Goal: Information Seeking & Learning: Learn about a topic

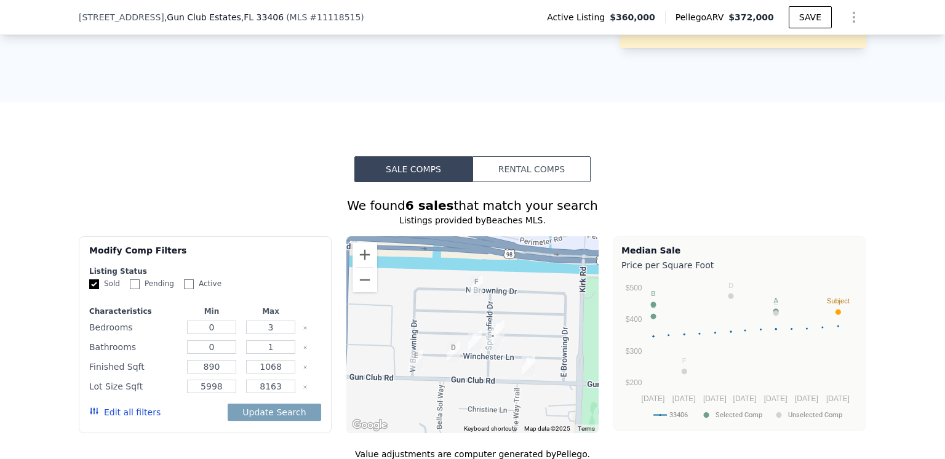
scroll to position [800, 0]
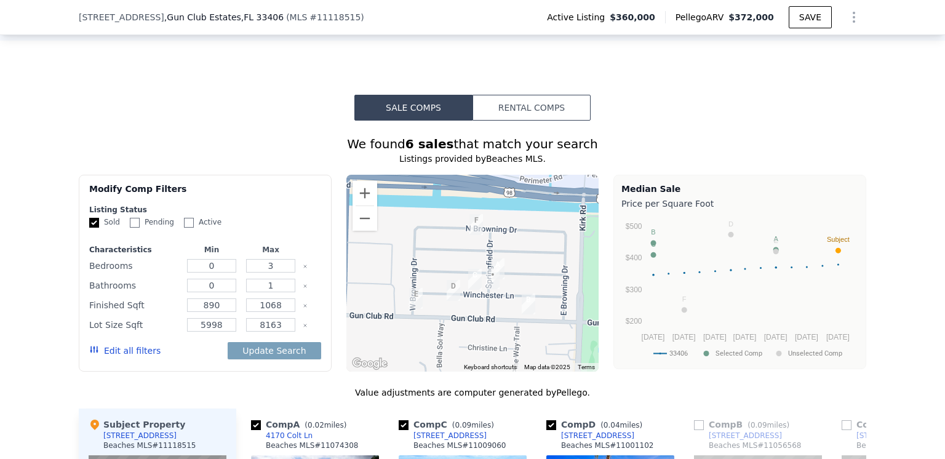
click at [522, 121] on button "Rental Comps" at bounding box center [532, 108] width 118 height 26
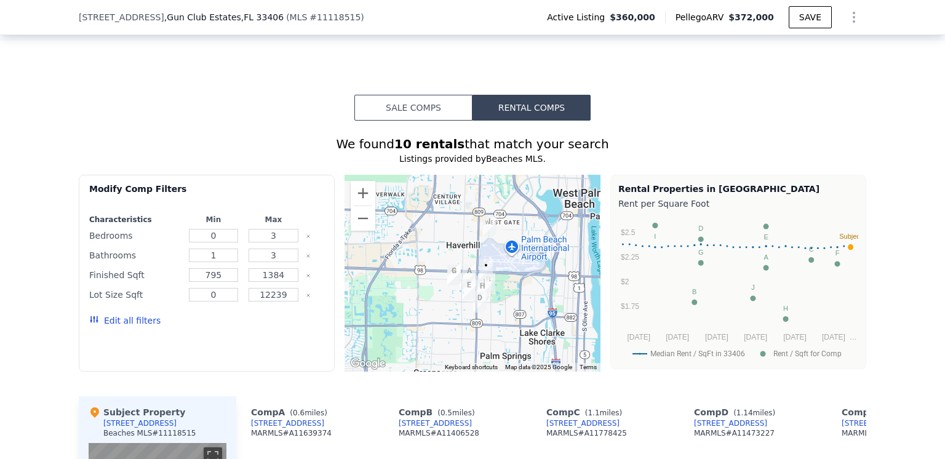
click at [416, 121] on button "Sale Comps" at bounding box center [413, 108] width 118 height 26
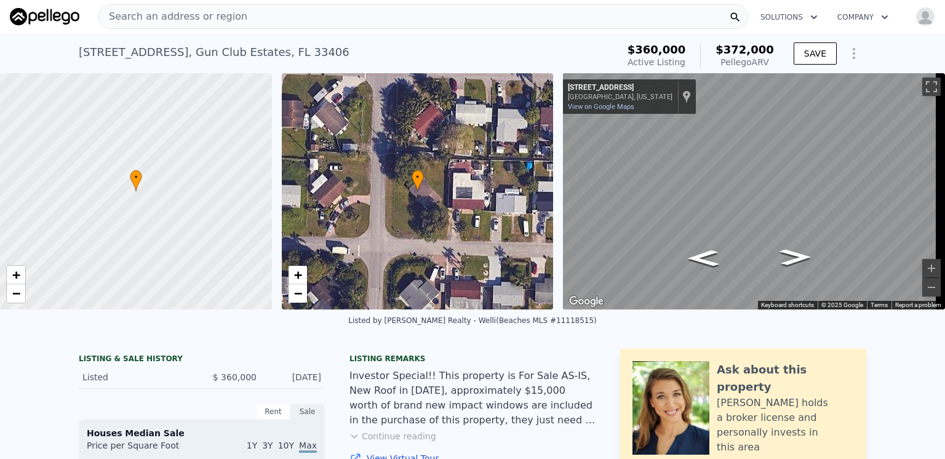
scroll to position [0, 0]
click at [853, 54] on icon "Show Options" at bounding box center [853, 54] width 1 height 10
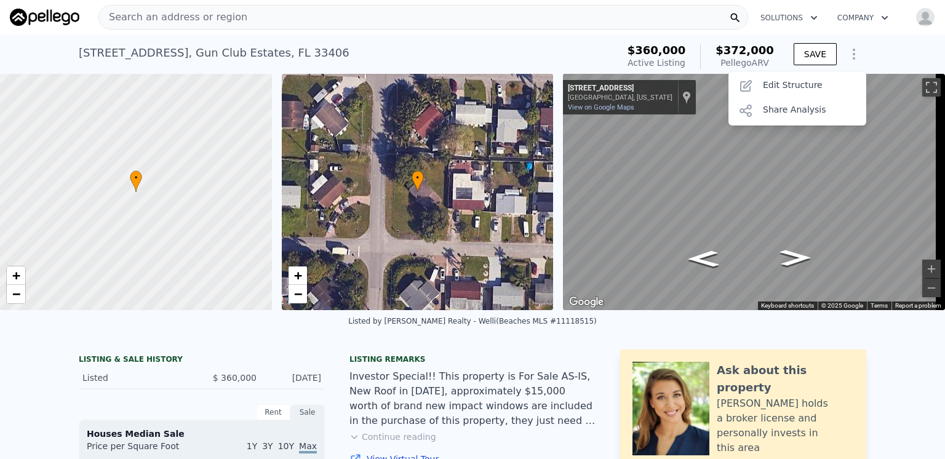
click at [874, 47] on div "[STREET_ADDRESS] Active at $360k (~ARV $372k ) $360,000 Active Listing $372,000…" at bounding box center [472, 53] width 945 height 39
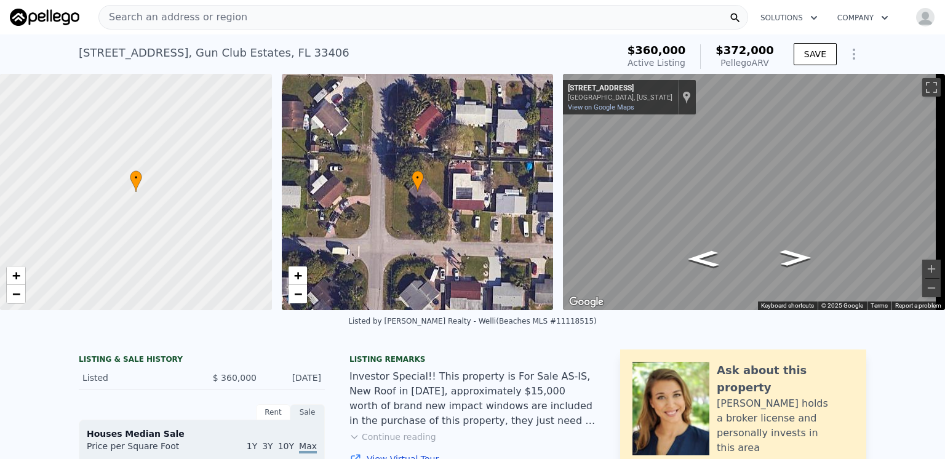
click at [120, 17] on span "Search an address or region" at bounding box center [173, 17] width 148 height 15
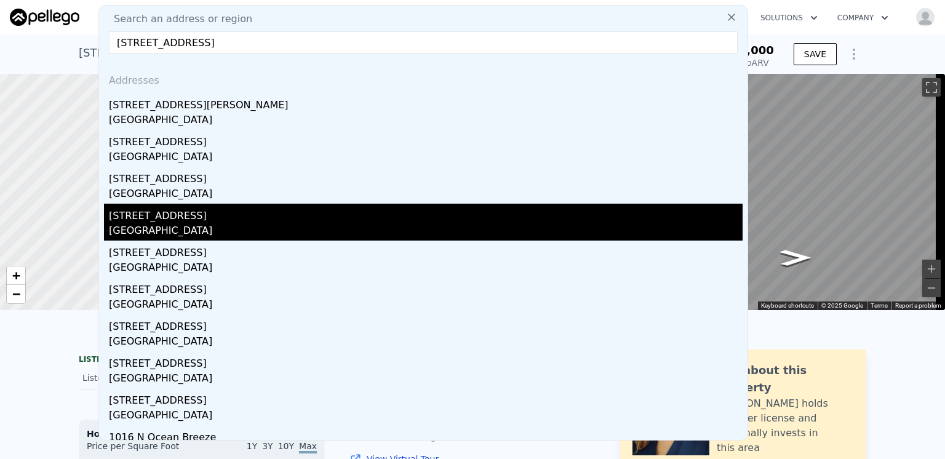
type input "[STREET_ADDRESS]"
click at [138, 220] on div "[STREET_ADDRESS]" at bounding box center [426, 214] width 634 height 20
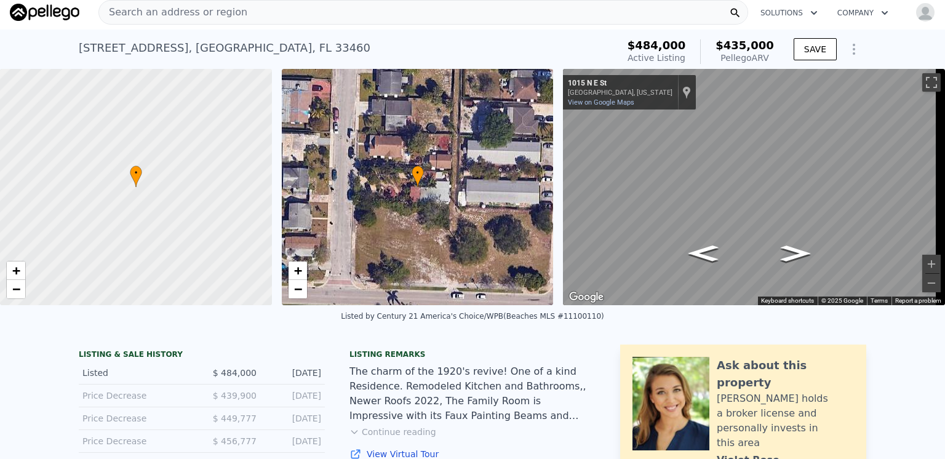
scroll to position [4, 0]
click at [489, 161] on div "• + − • + − ← Move left → Move right ↑ Move up ↓ Move down + Zoom in - Zoom out…" at bounding box center [472, 188] width 945 height 236
click at [481, 173] on div "• + − • + − ← Move left → Move right ↑ Move up ↓ Move down + Zoom in - Zoom out…" at bounding box center [472, 188] width 945 height 236
click at [375, 142] on div "• + − • + − ← Move left → Move right ↑ Move up ↓ Move down + Zoom in - Zoom out…" at bounding box center [472, 188] width 945 height 236
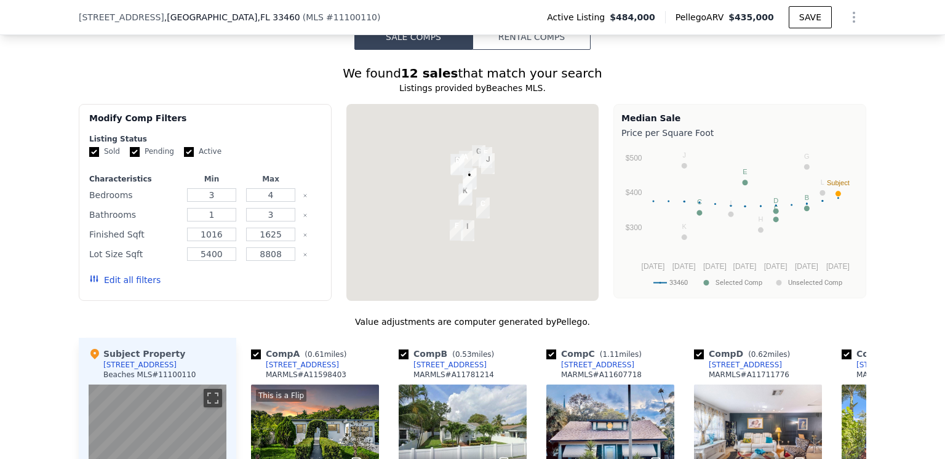
scroll to position [1041, 0]
click at [184, 157] on input "Active" at bounding box center [189, 152] width 10 height 10
checkbox input "false"
click at [130, 157] on input "Pending" at bounding box center [135, 152] width 10 height 10
checkbox input "false"
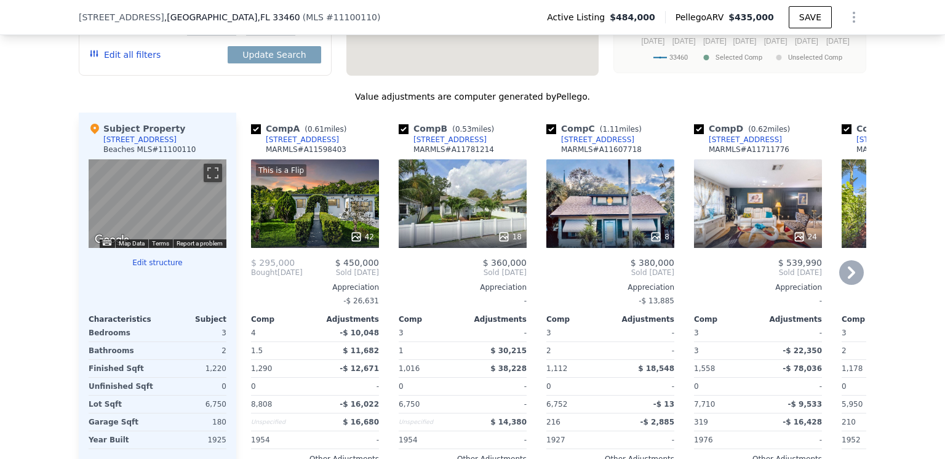
scroll to position [1287, 0]
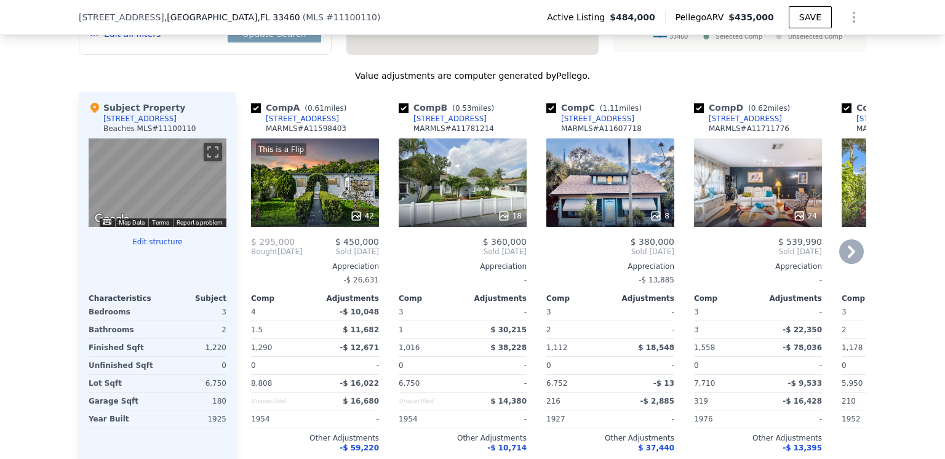
click at [845, 261] on icon at bounding box center [851, 251] width 25 height 25
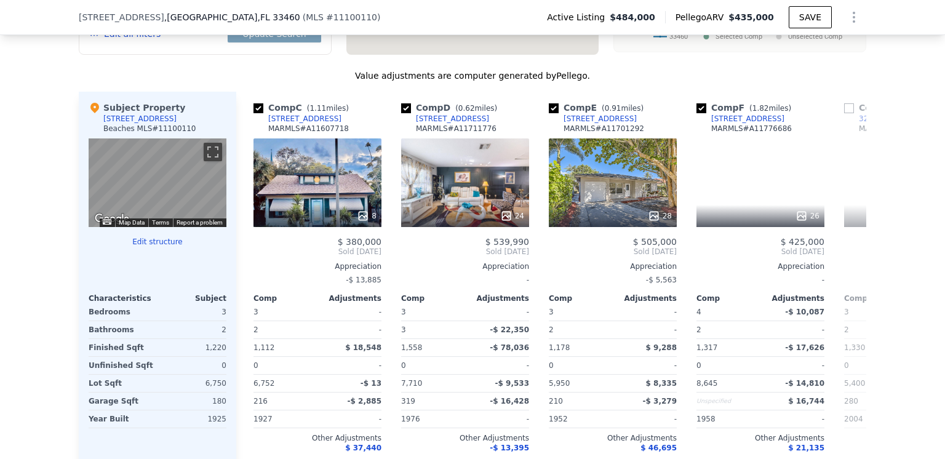
scroll to position [0, 295]
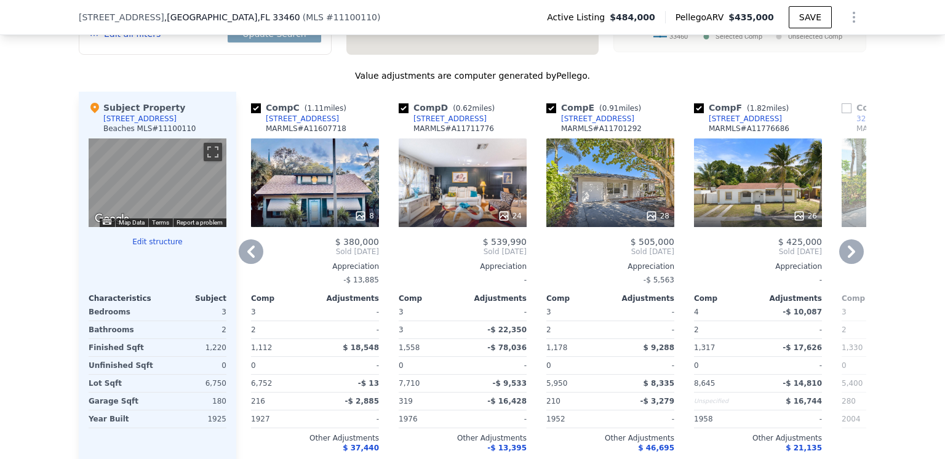
click at [845, 261] on icon at bounding box center [851, 251] width 25 height 25
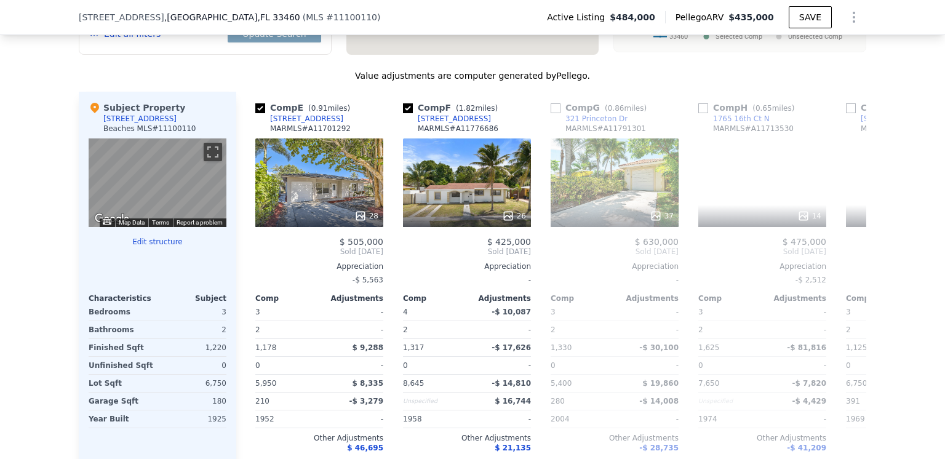
scroll to position [0, 591]
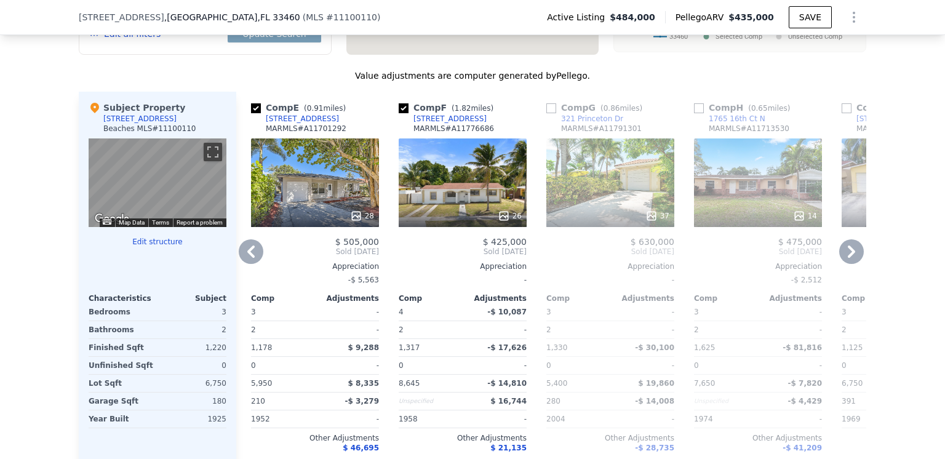
click at [845, 261] on icon at bounding box center [851, 251] width 25 height 25
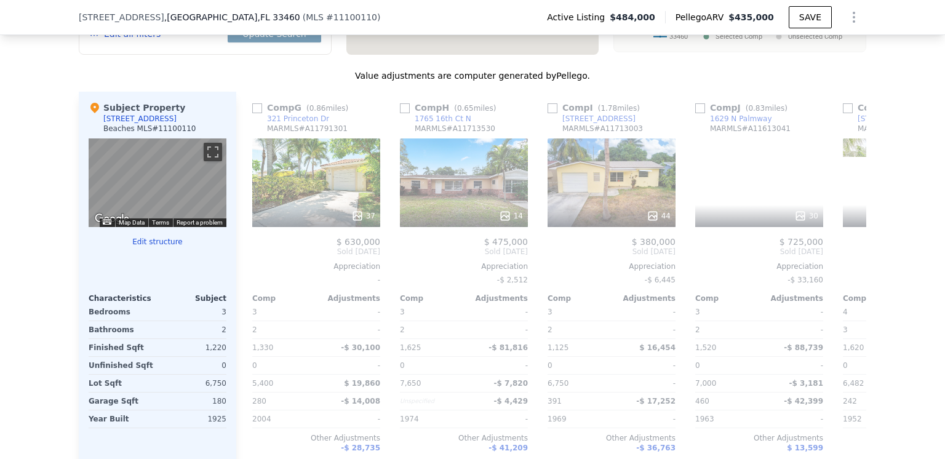
scroll to position [0, 886]
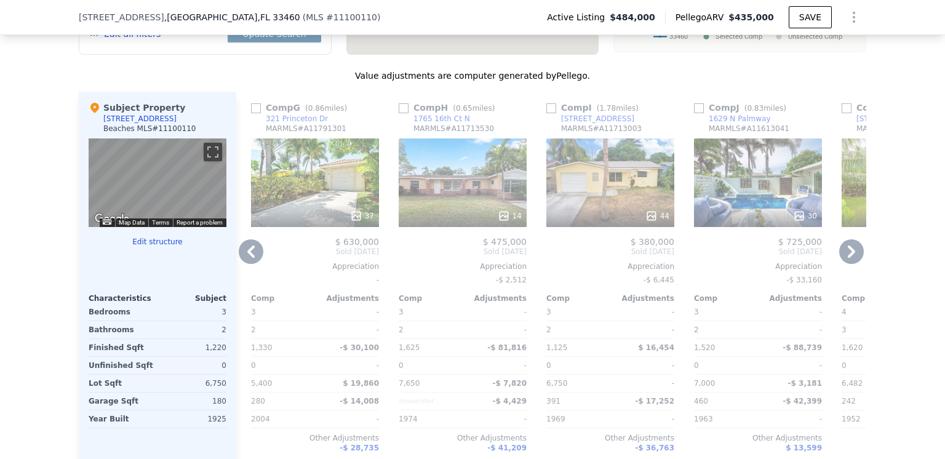
click at [252, 257] on icon at bounding box center [251, 251] width 25 height 25
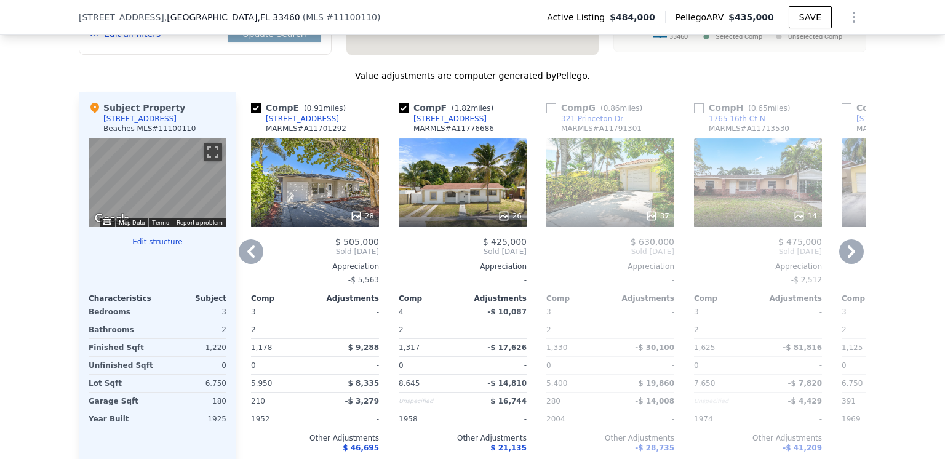
click at [252, 257] on icon at bounding box center [251, 251] width 25 height 25
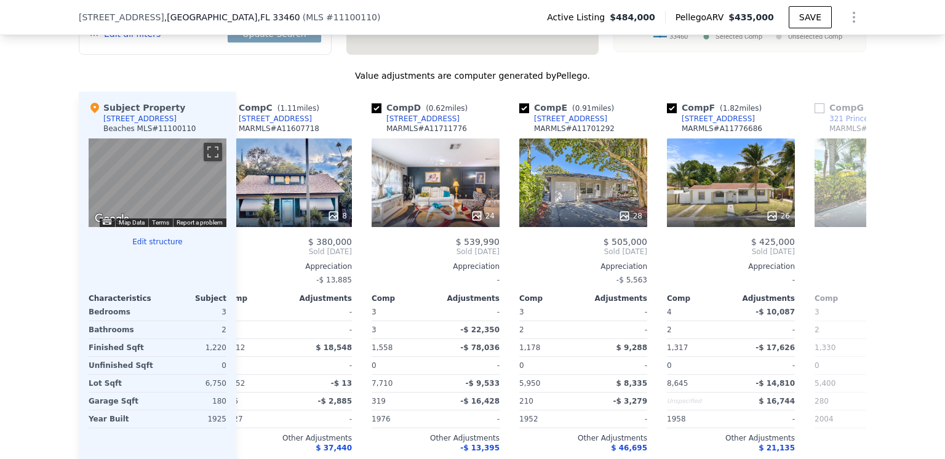
scroll to position [0, 295]
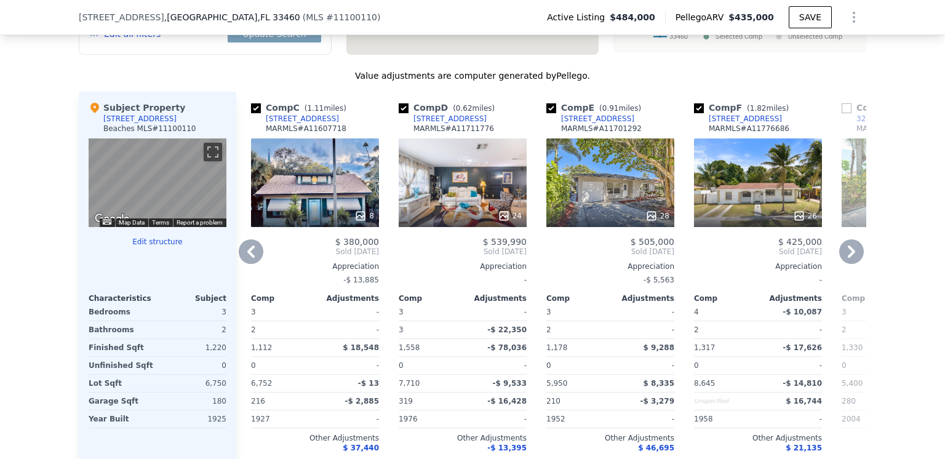
click at [252, 257] on icon at bounding box center [251, 251] width 25 height 25
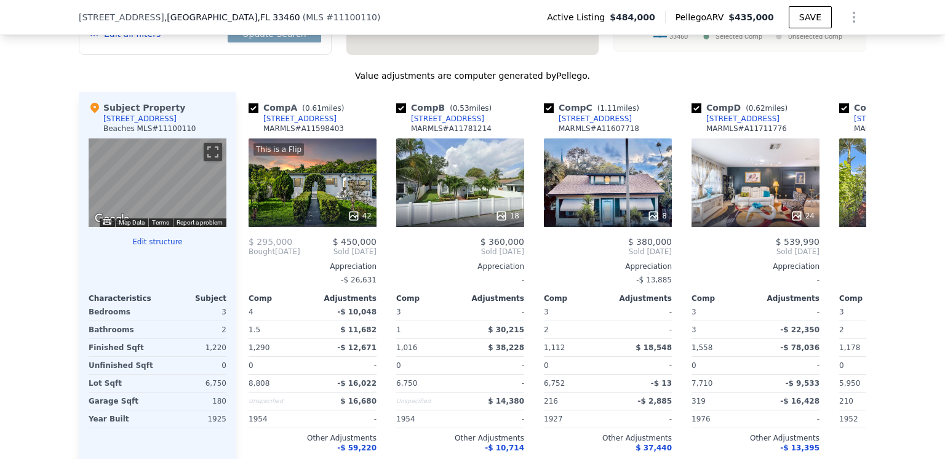
scroll to position [0, 0]
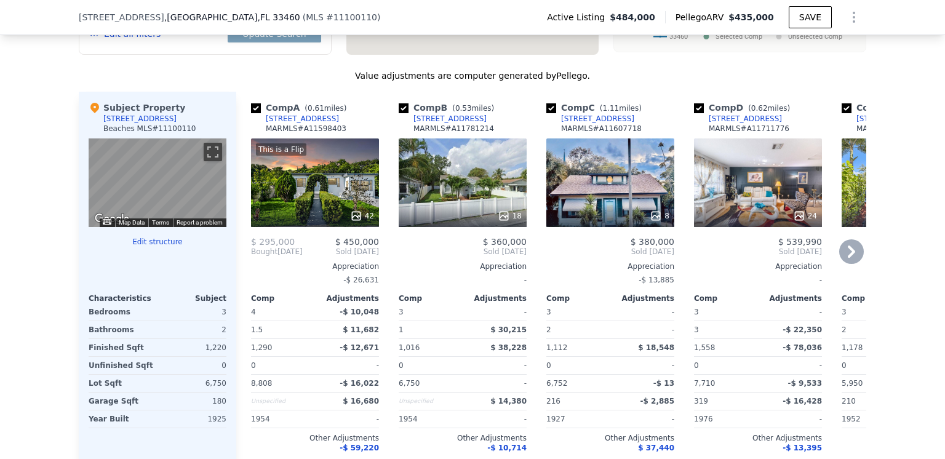
click at [252, 257] on span "Bought" at bounding box center [264, 252] width 26 height 10
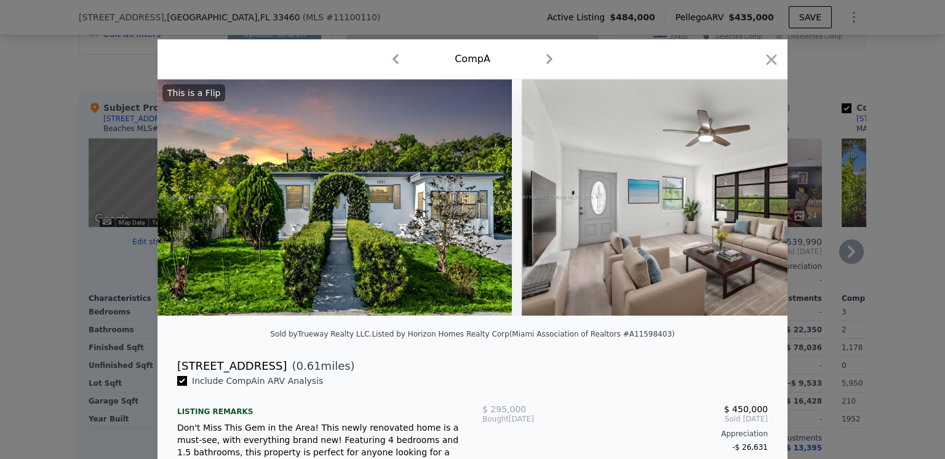
click at [546, 57] on icon "button" at bounding box center [549, 59] width 6 height 10
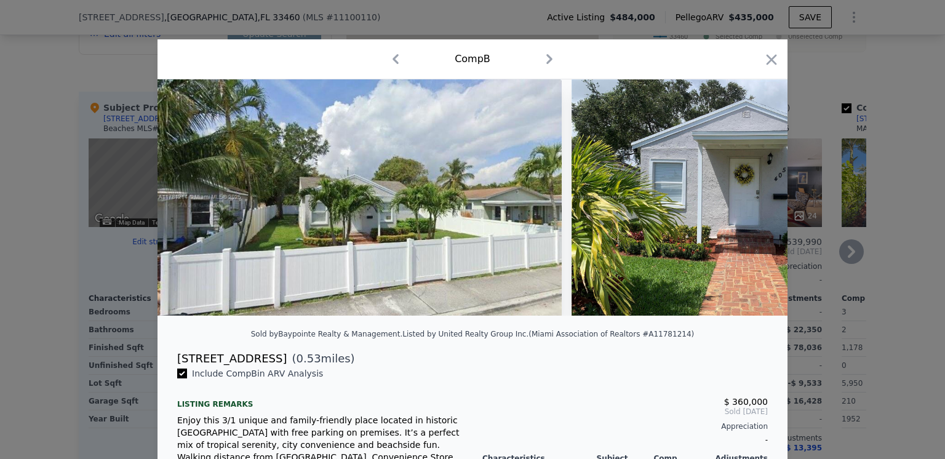
click at [546, 57] on icon "button" at bounding box center [549, 59] width 6 height 10
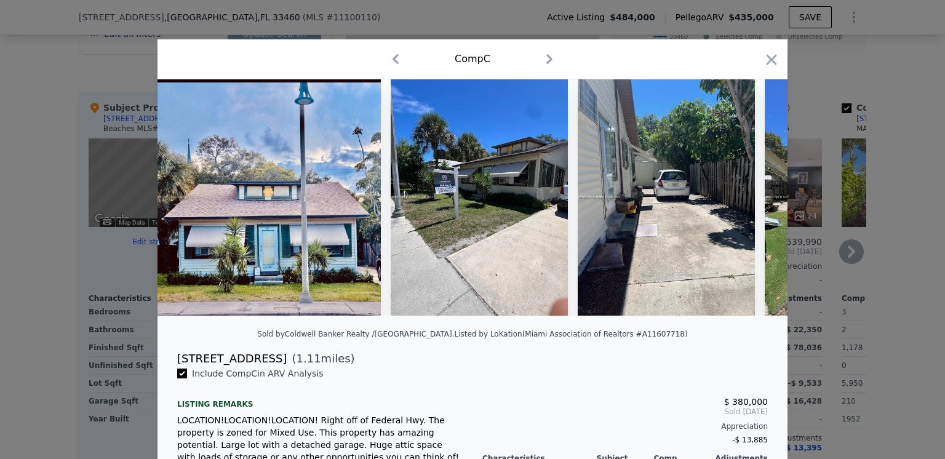
click at [546, 57] on icon "button" at bounding box center [549, 59] width 6 height 10
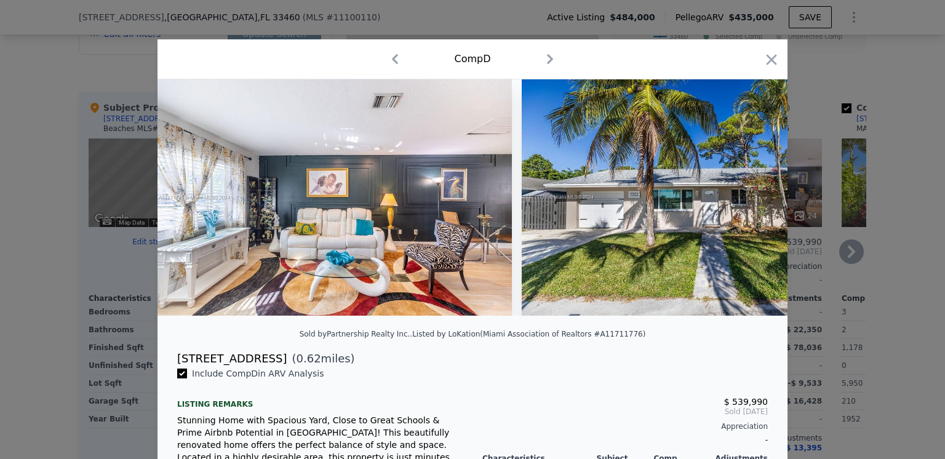
click at [547, 57] on icon "button" at bounding box center [550, 59] width 6 height 10
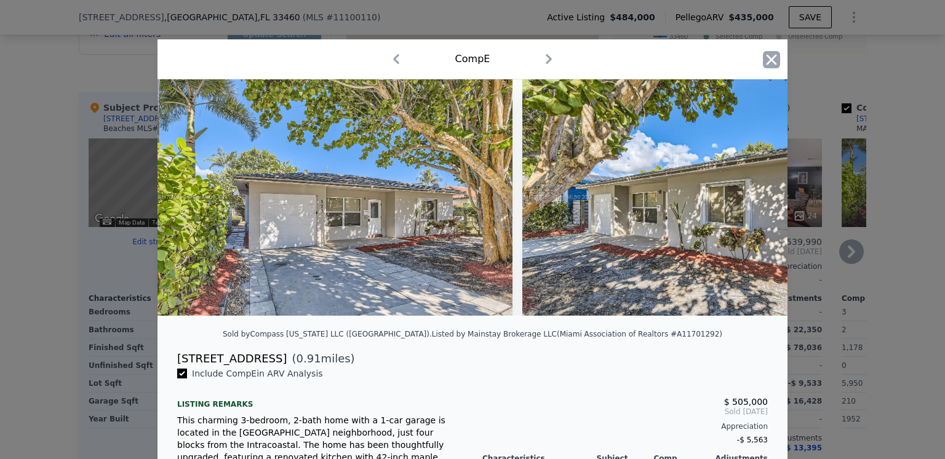
click at [767, 60] on icon "button" at bounding box center [772, 59] width 10 height 10
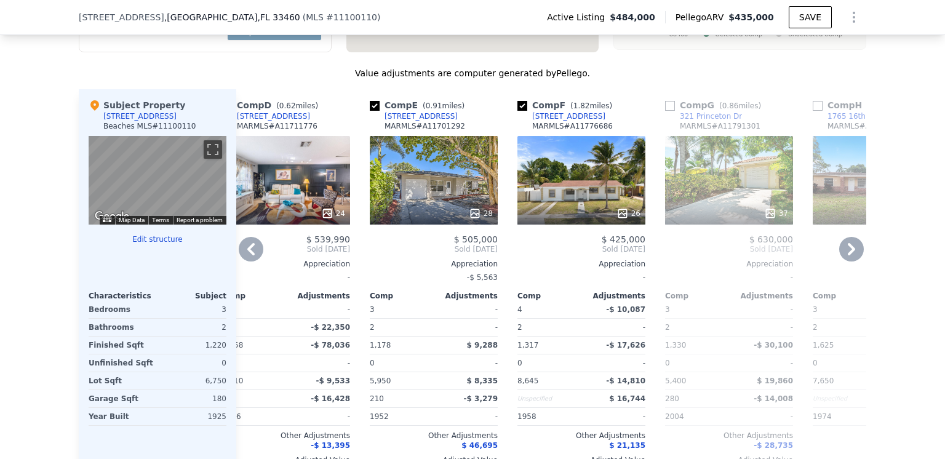
scroll to position [1287, 0]
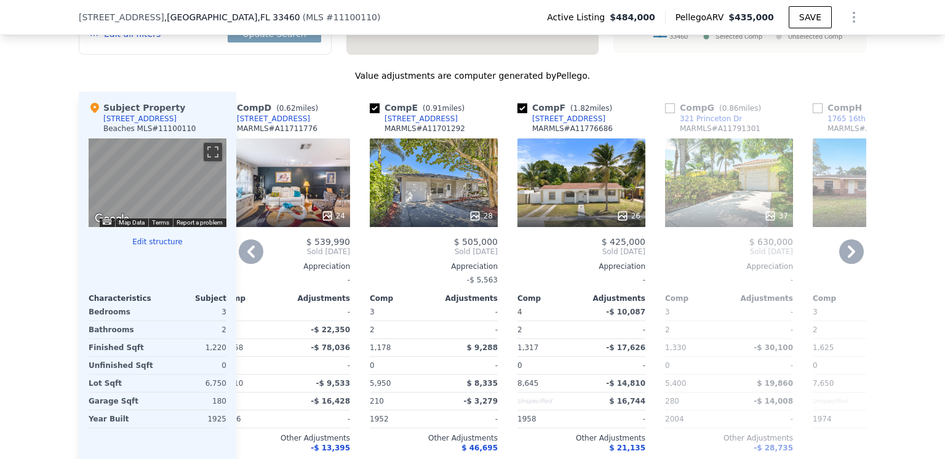
click at [518, 113] on input "checkbox" at bounding box center [522, 108] width 10 height 10
checkbox input "false"
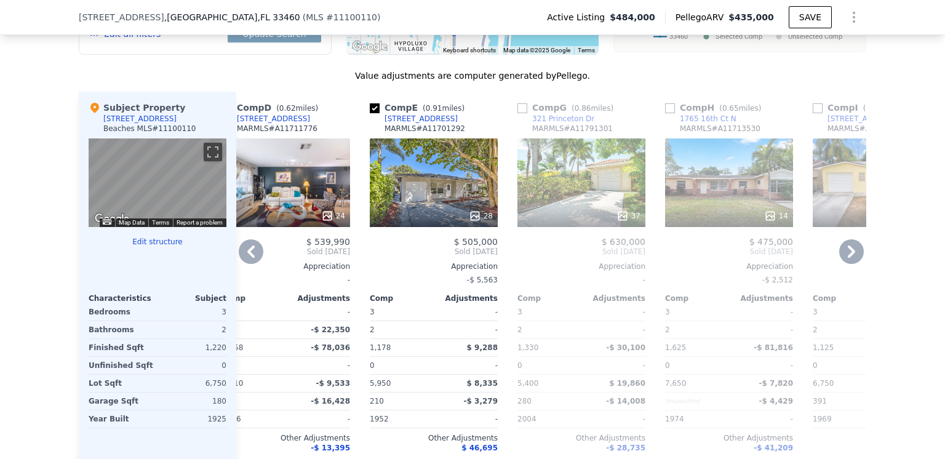
click at [370, 113] on input "checkbox" at bounding box center [375, 108] width 10 height 10
checkbox input "false"
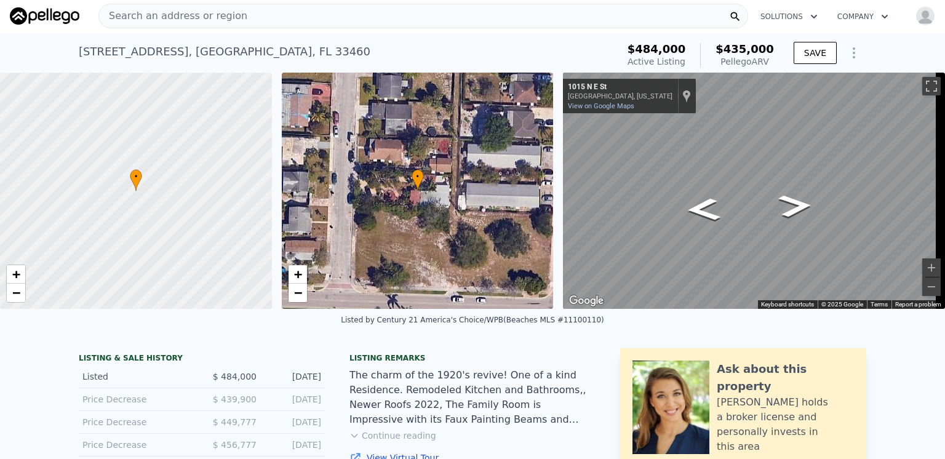
scroll to position [0, 0]
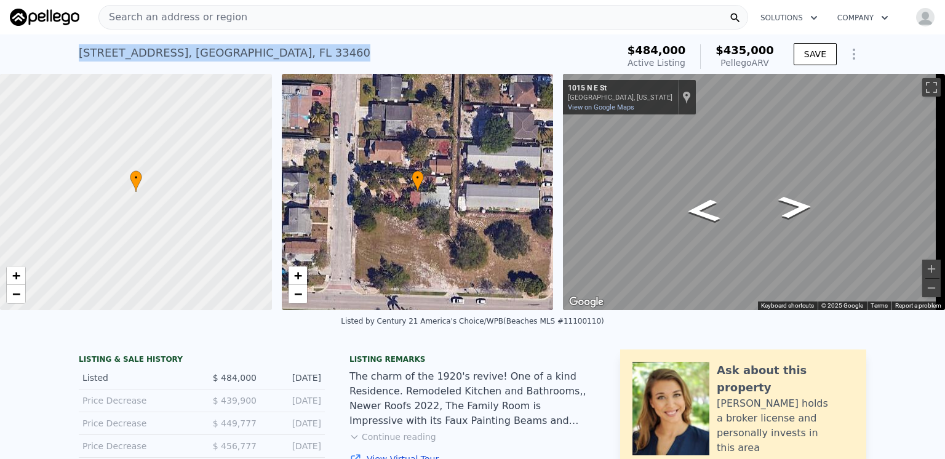
drag, startPoint x: 253, startPoint y: 55, endPoint x: 76, endPoint y: 47, distance: 176.8
click at [79, 47] on div "[STREET_ADDRESS] Active at $484k (~ARV $435k )" at bounding box center [346, 56] width 534 height 34
copy div "[STREET_ADDRESS]"
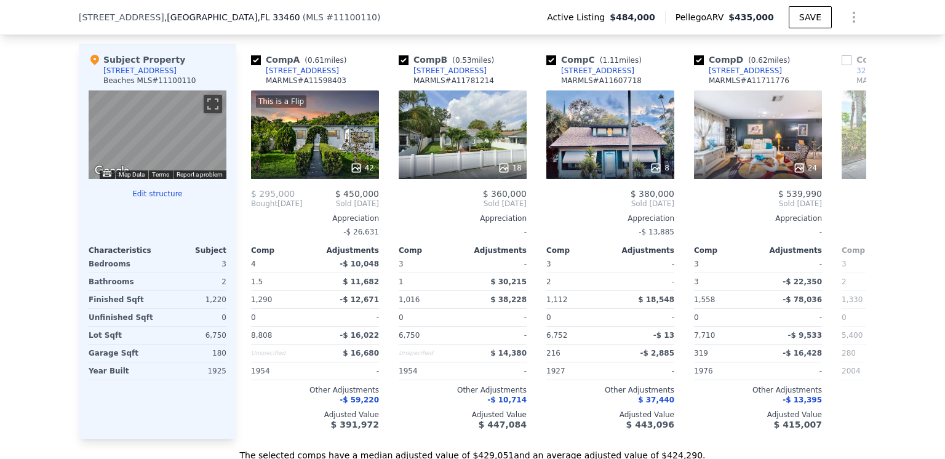
scroll to position [1349, 0]
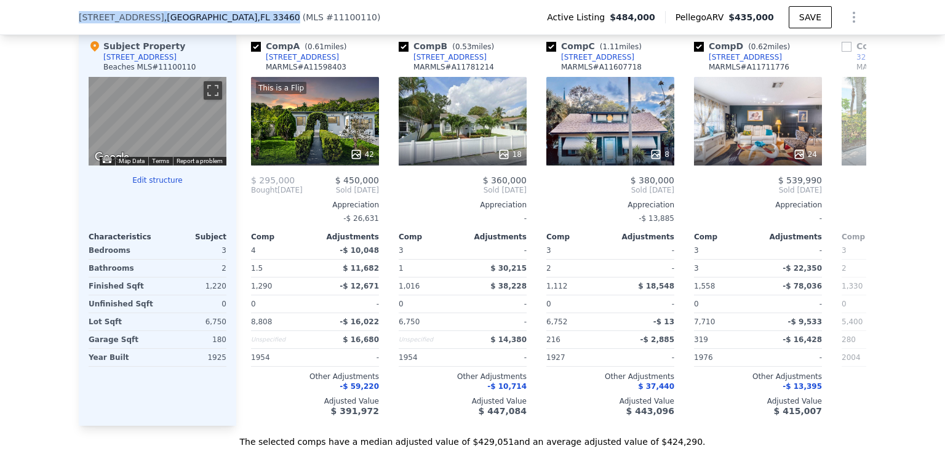
drag, startPoint x: 206, startPoint y: 18, endPoint x: 63, endPoint y: 17, distance: 142.2
click at [62, 17] on div "[STREET_ADDRESS] ( MLS # 11100110 ) Active Listing $484,000 Pellego ARV $435,00…" at bounding box center [472, 17] width 945 height 35
copy div "[STREET_ADDRESS]"
click at [490, 18] on div "[STREET_ADDRESS] ( MLS # 11100110 ) Active Listing $484,000 Pellego ARV $435,00…" at bounding box center [473, 17] width 788 height 34
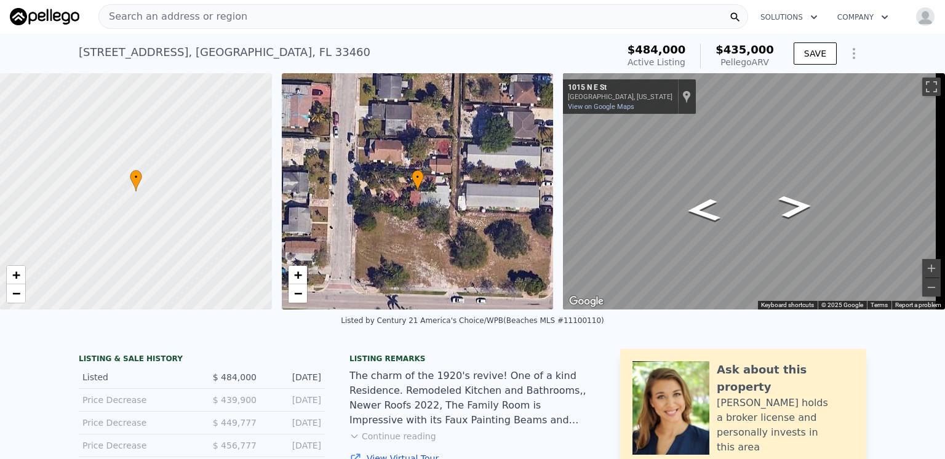
scroll to position [0, 0]
click at [169, 17] on span "Search an address or region" at bounding box center [173, 17] width 148 height 15
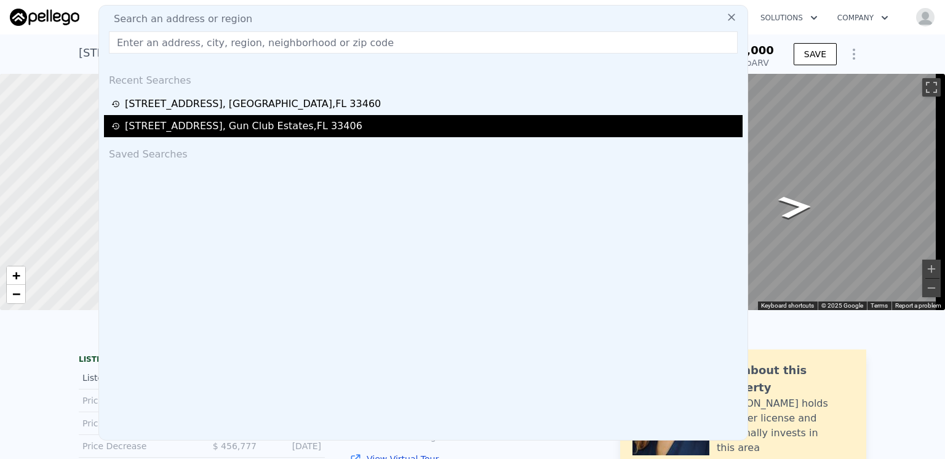
click at [191, 129] on div "[STREET_ADDRESS]" at bounding box center [244, 126] width 238 height 15
checkbox input "true"
type input "0"
type input "3"
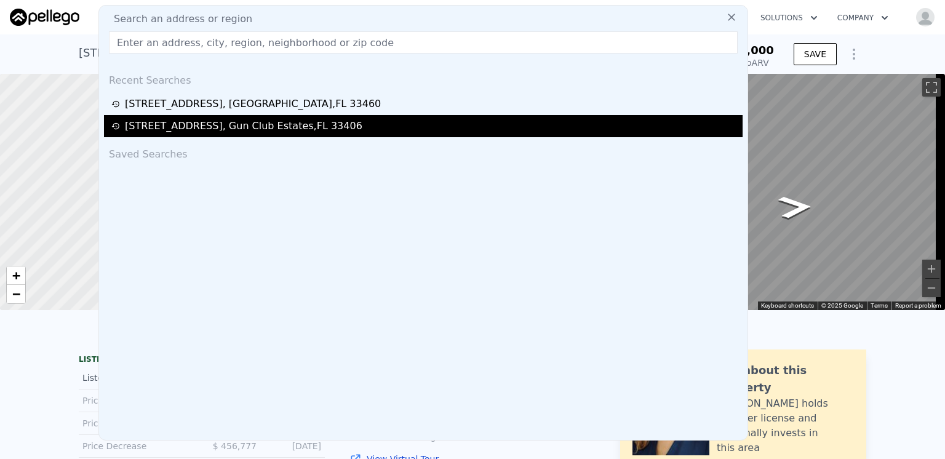
type input "2"
type input "890"
type input "1068"
type input "5998"
type input "8163"
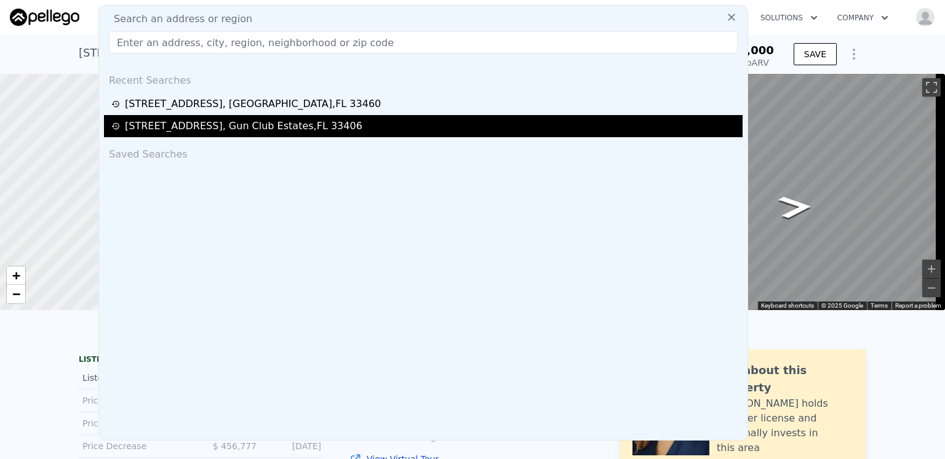
type input "$ 372,000"
type input "4"
type input "-$ 31,748"
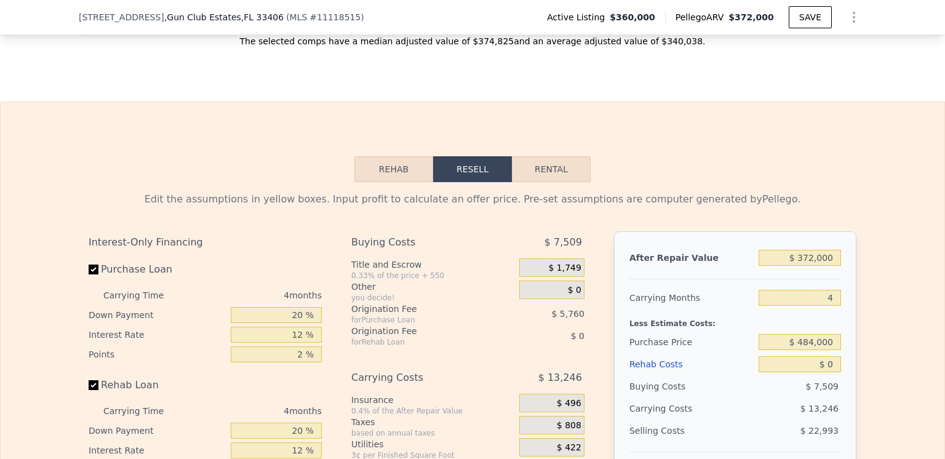
scroll to position [1595, 0]
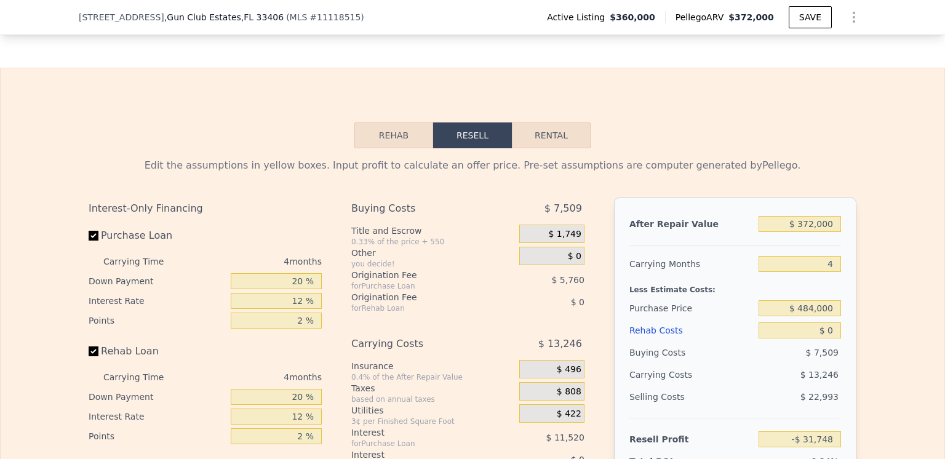
click at [388, 148] on button "Rehab" at bounding box center [393, 135] width 79 height 26
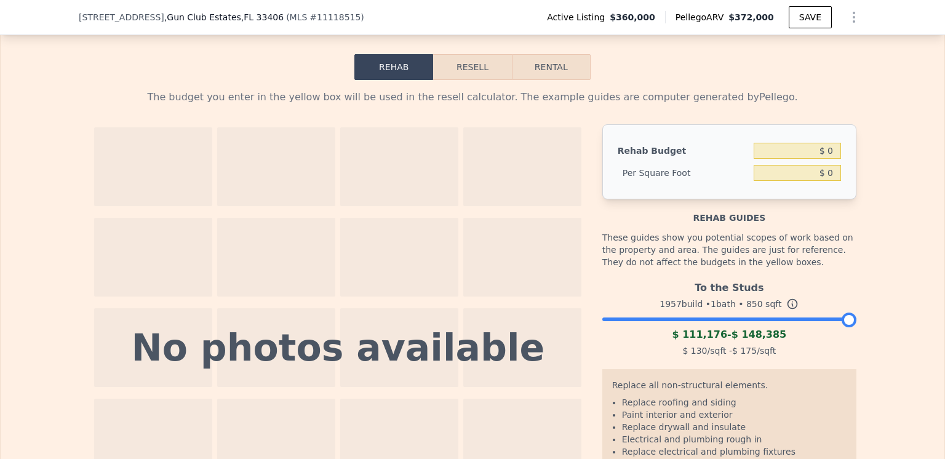
scroll to position [1656, 0]
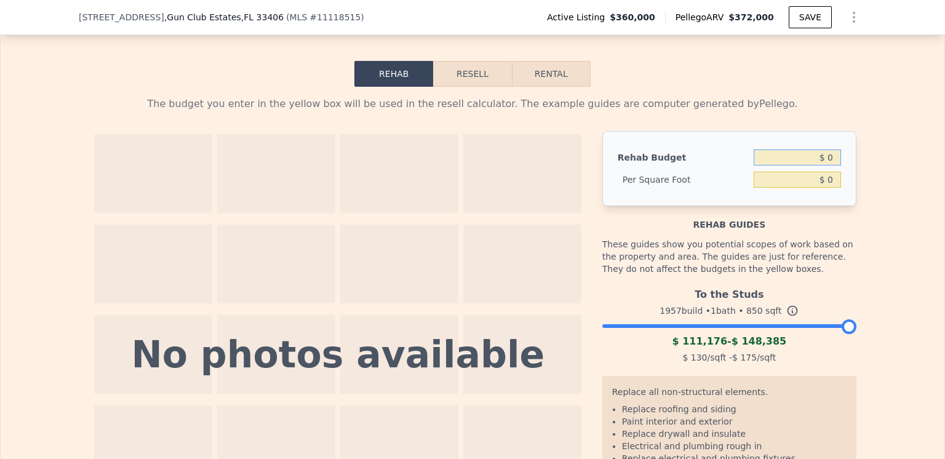
click at [831, 166] on input "$ 0" at bounding box center [797, 158] width 87 height 16
type input "$ 100,000"
click at [428, 266] on div at bounding box center [399, 264] width 118 height 79
type input "$ 117.65"
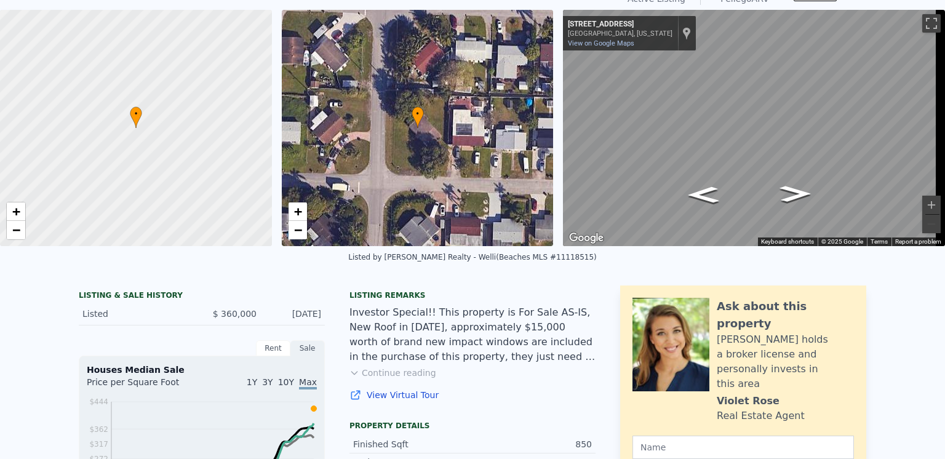
scroll to position [0, 0]
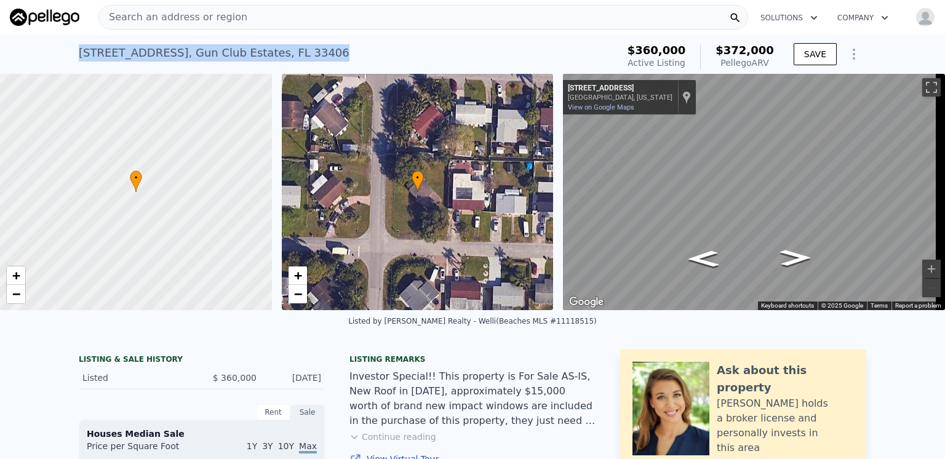
drag, startPoint x: 70, startPoint y: 50, endPoint x: 313, endPoint y: 45, distance: 243.1
click at [313, 45] on div "[STREET_ADDRESS] Active at $360k (~ARV $372k ) $360,000 Active Listing $372,000…" at bounding box center [472, 53] width 945 height 39
copy div "[STREET_ADDRESS]"
